Goal: Find contact information: Find contact information

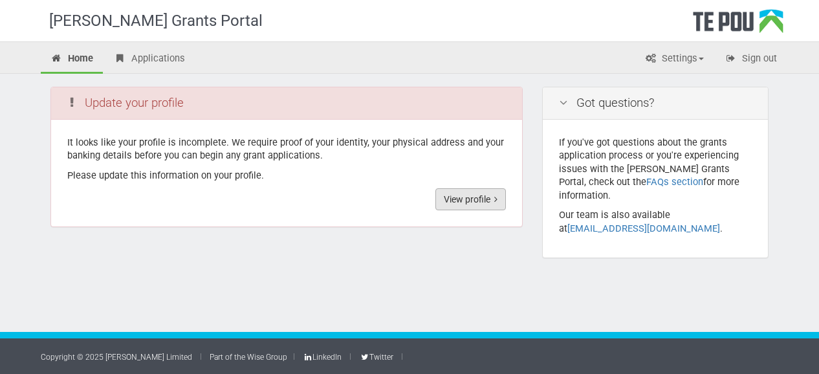
click at [479, 201] on link "View profile" at bounding box center [470, 199] width 71 height 22
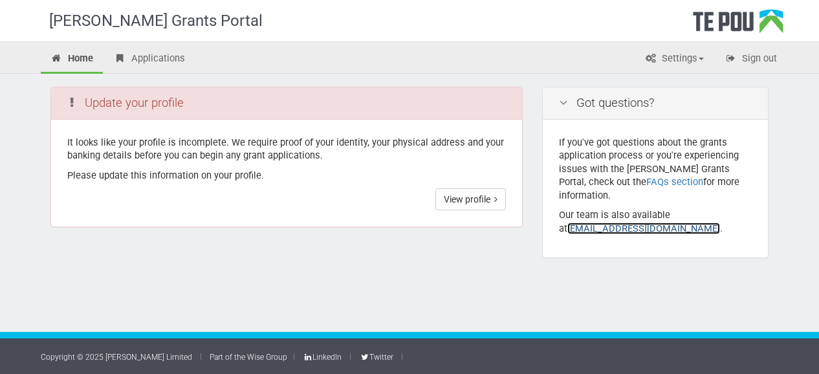
click at [599, 223] on link "[EMAIL_ADDRESS][DOMAIN_NAME]" at bounding box center [643, 229] width 153 height 12
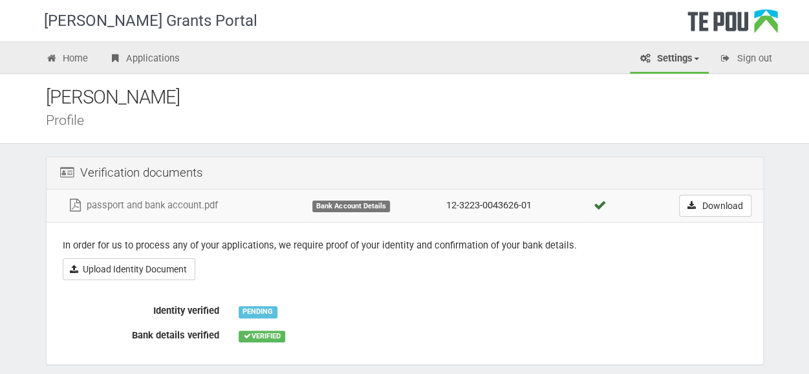
click at [177, 314] on label "Identity verified" at bounding box center [141, 309] width 176 height 18
click at [175, 309] on label "Identity verified" at bounding box center [141, 309] width 176 height 18
click at [243, 314] on div "PENDING" at bounding box center [258, 312] width 39 height 12
